Goal: Navigation & Orientation: Understand site structure

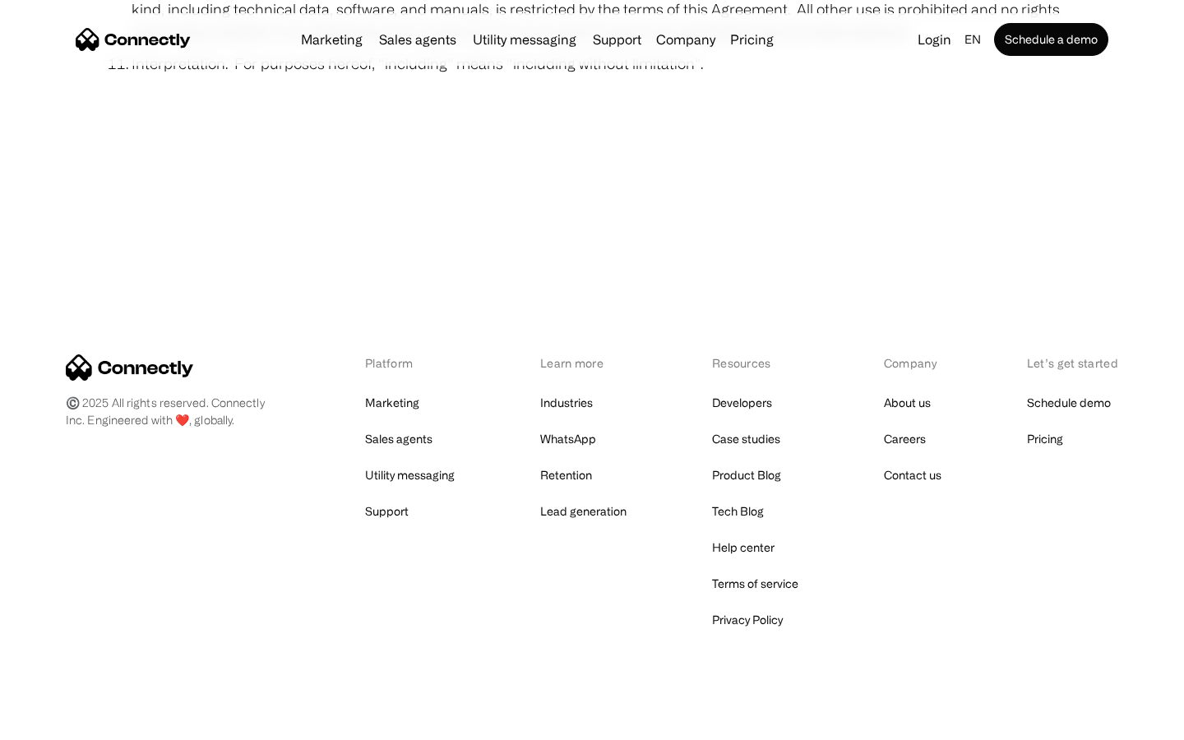
scroll to position [6039, 0]
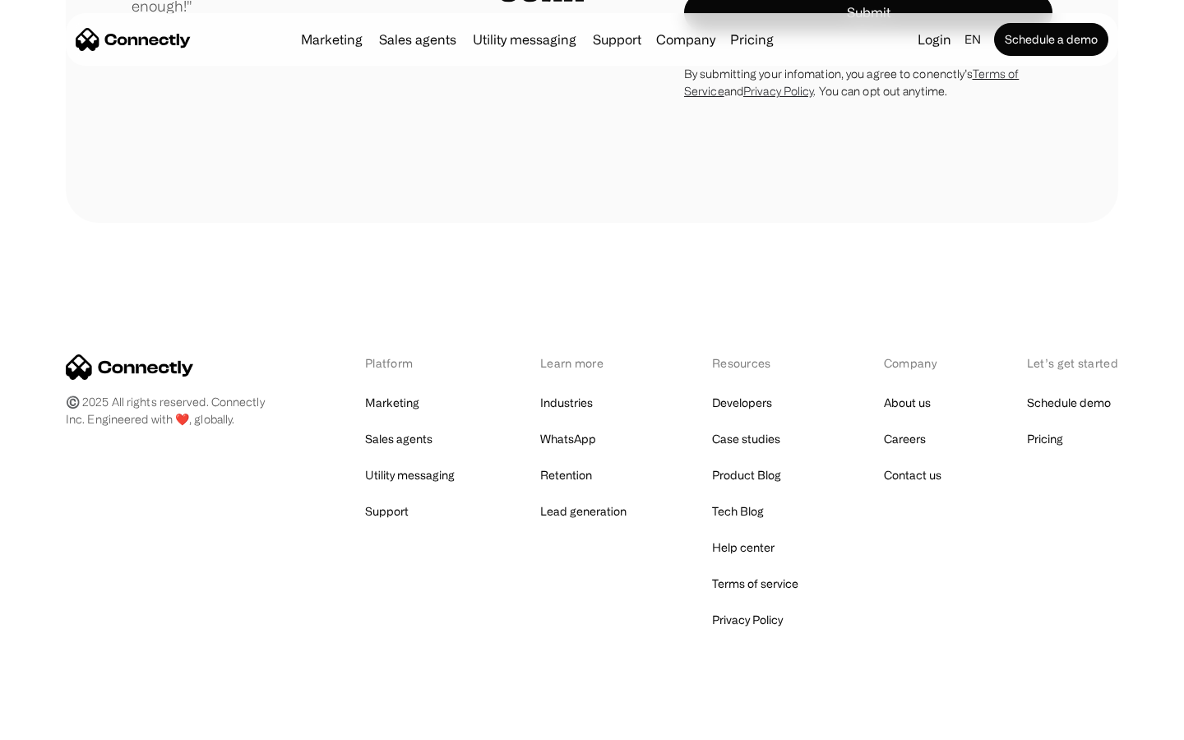
scroll to position [4656, 0]
